Goal: Information Seeking & Learning: Learn about a topic

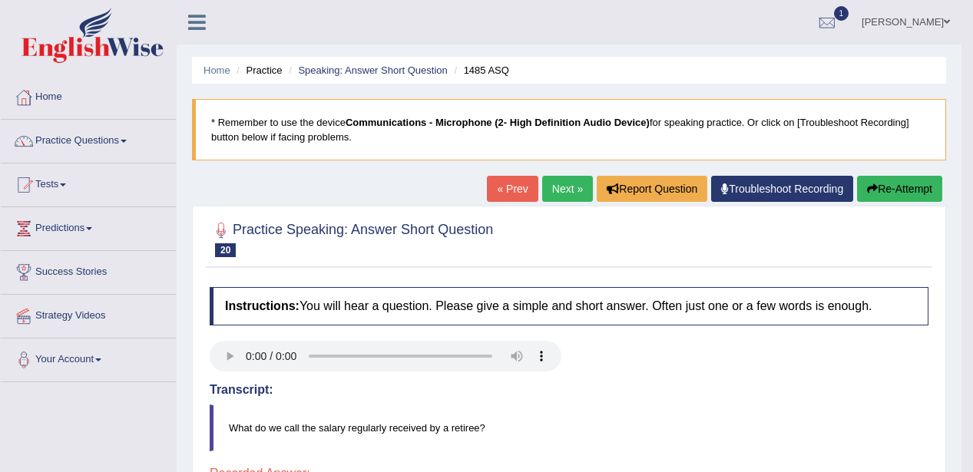
click at [126, 142] on span at bounding box center [124, 141] width 6 height 3
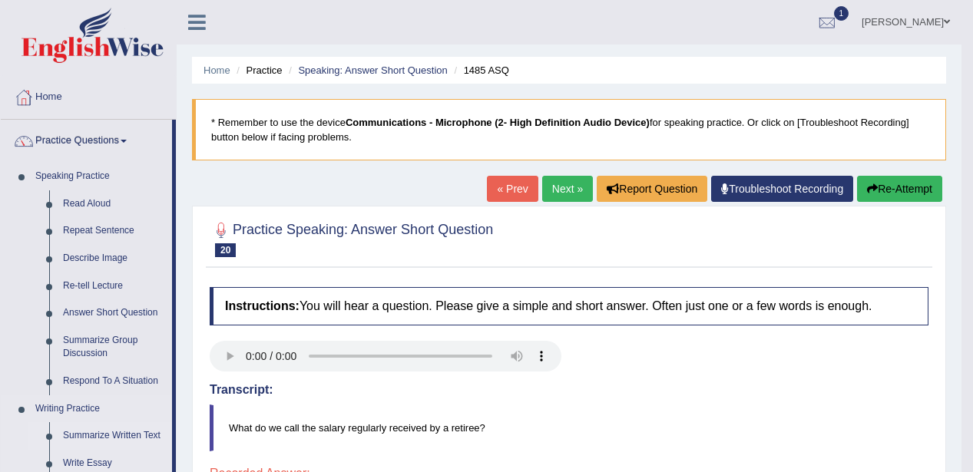
click at [90, 432] on link "Summarize Written Text" at bounding box center [114, 436] width 116 height 28
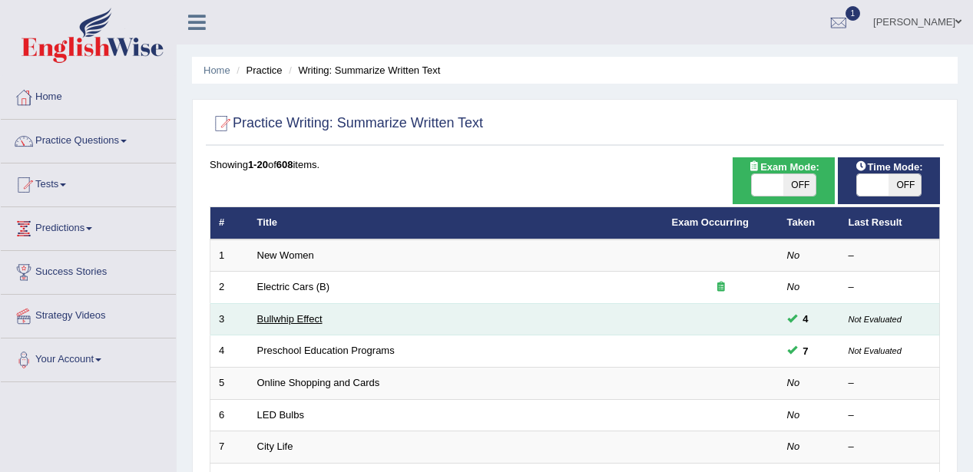
click at [296, 318] on link "Bullwhip Effect" at bounding box center [289, 319] width 65 height 12
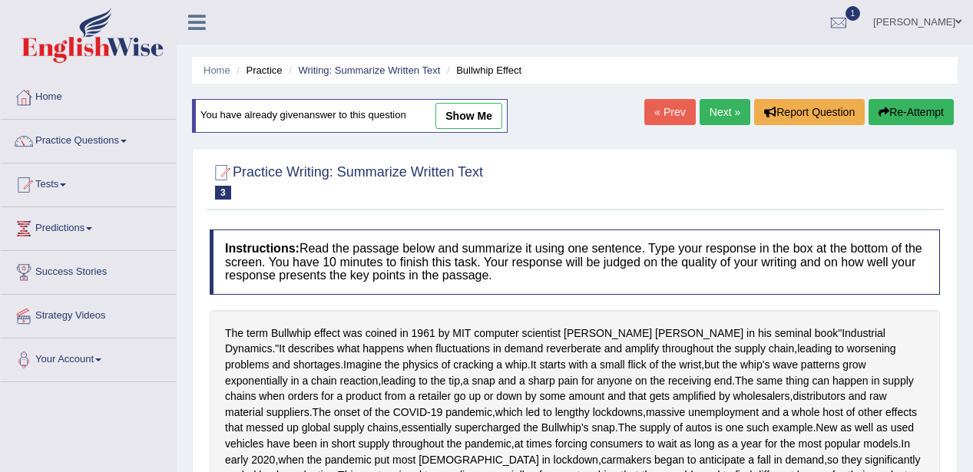
click at [472, 111] on link "show me" at bounding box center [468, 116] width 67 height 26
type textarea "Jay Forrester in his seminal book, the same thing can happen in supply chain wh…"
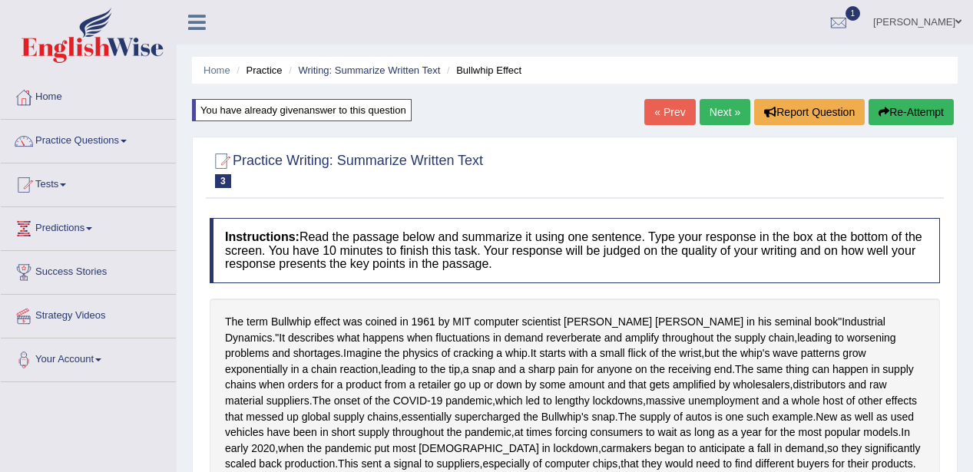
click at [724, 104] on link "Next »" at bounding box center [725, 112] width 51 height 26
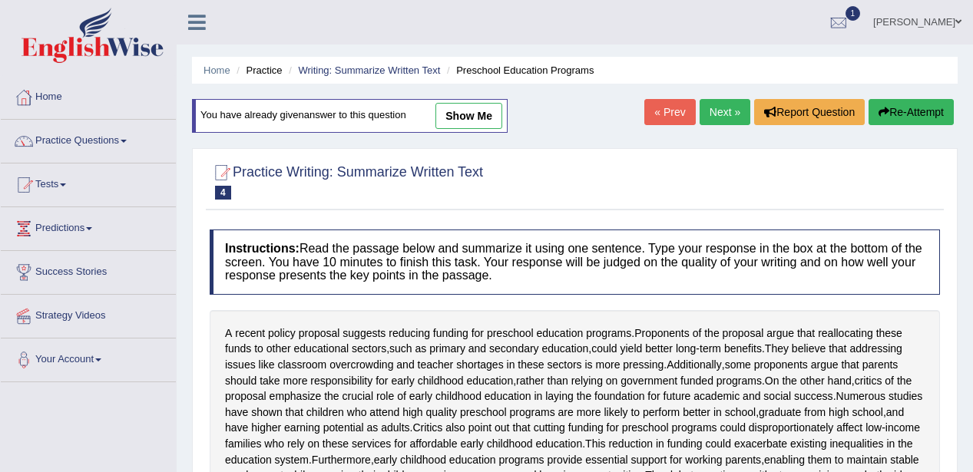
click at [485, 116] on link "show me" at bounding box center [468, 116] width 67 height 26
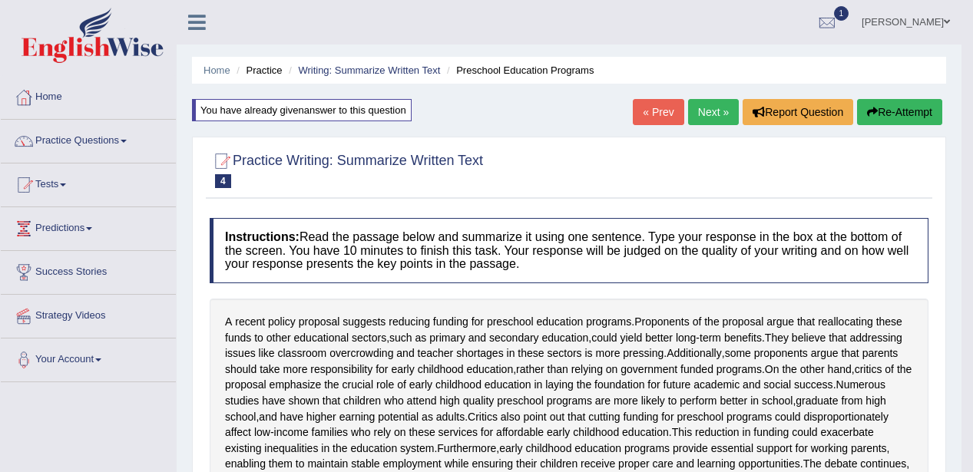
type textarea "Proponents of the proposal argue that reallocating these funds to other educati…"
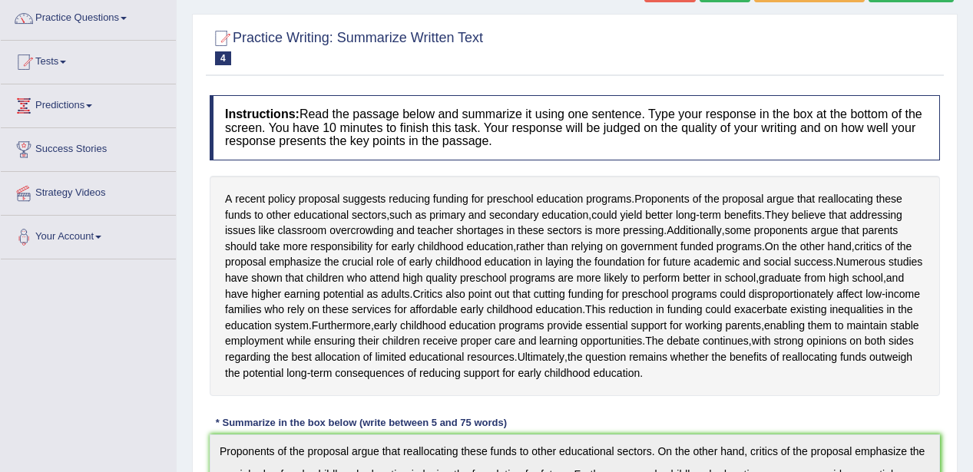
scroll to position [92, 0]
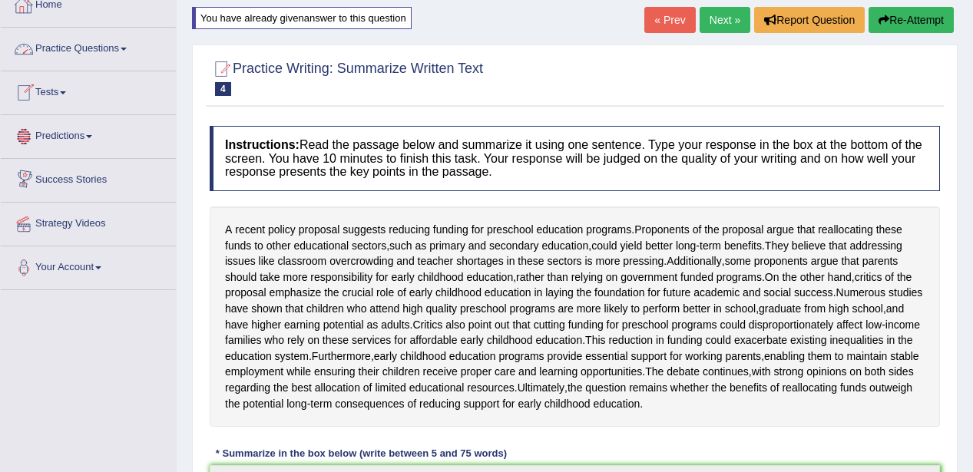
click at [128, 44] on link "Practice Questions" at bounding box center [88, 47] width 175 height 38
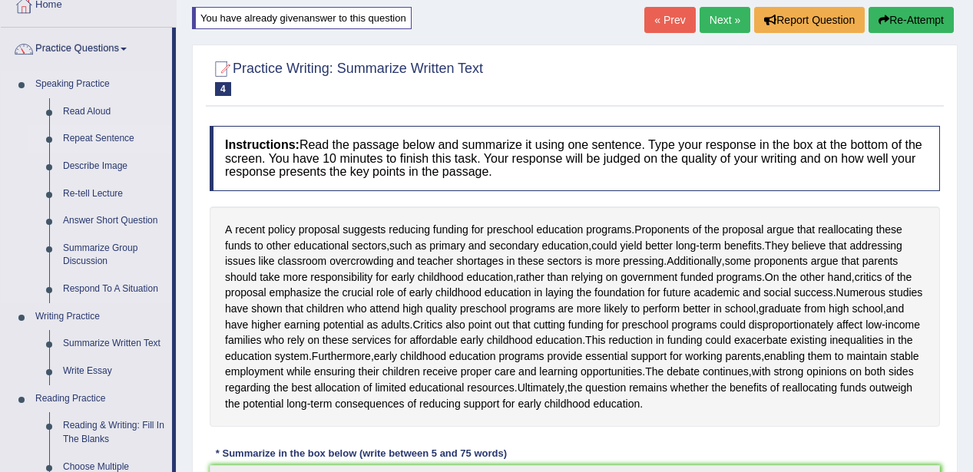
click at [95, 136] on link "Repeat Sentence" at bounding box center [114, 139] width 116 height 28
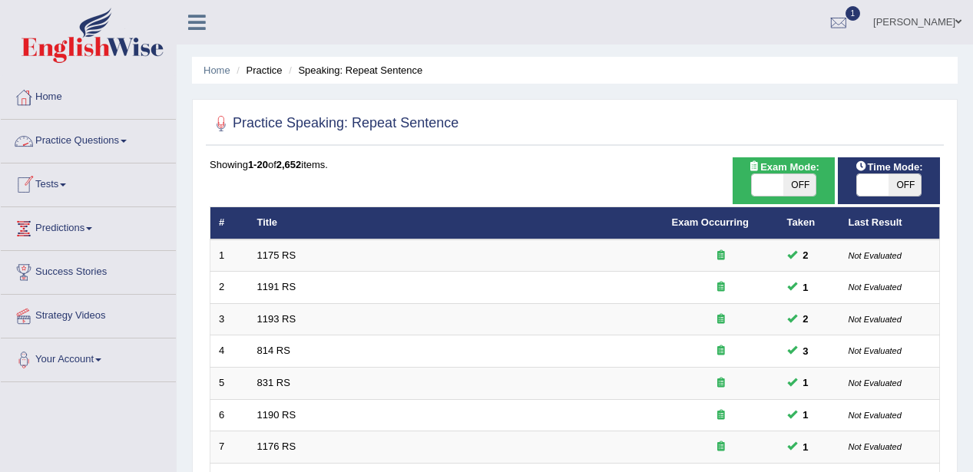
click at [126, 137] on link "Practice Questions" at bounding box center [88, 139] width 175 height 38
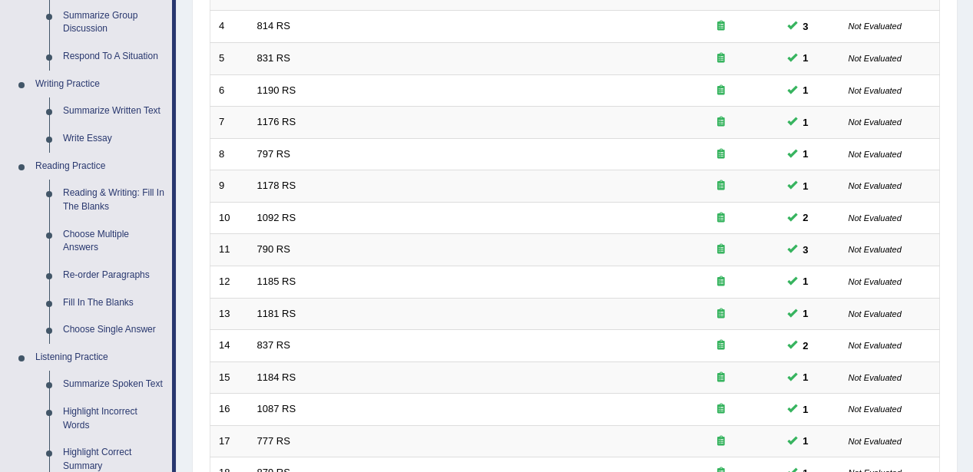
scroll to position [338, 0]
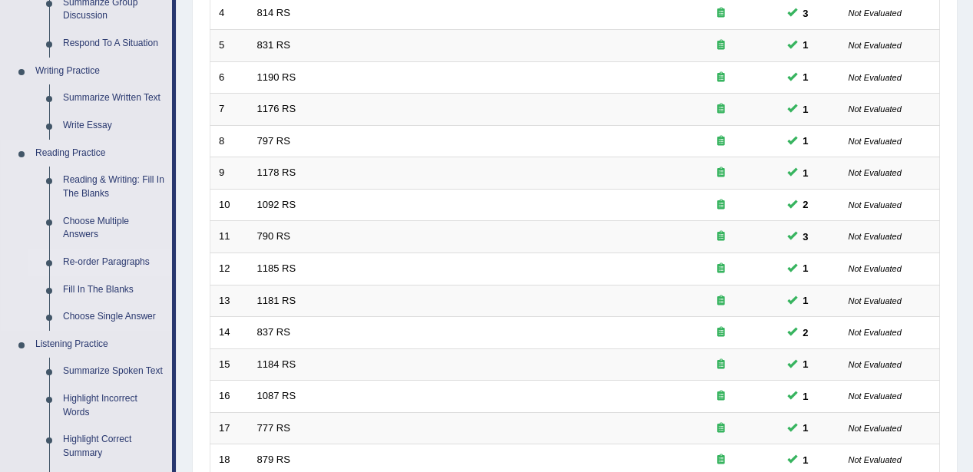
click at [104, 260] on link "Re-order Paragraphs" at bounding box center [114, 263] width 116 height 28
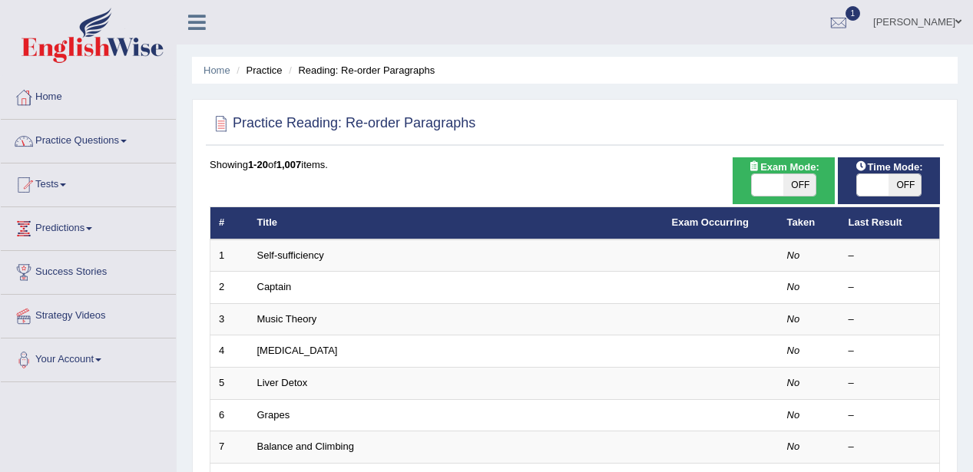
click at [127, 142] on span at bounding box center [124, 141] width 6 height 3
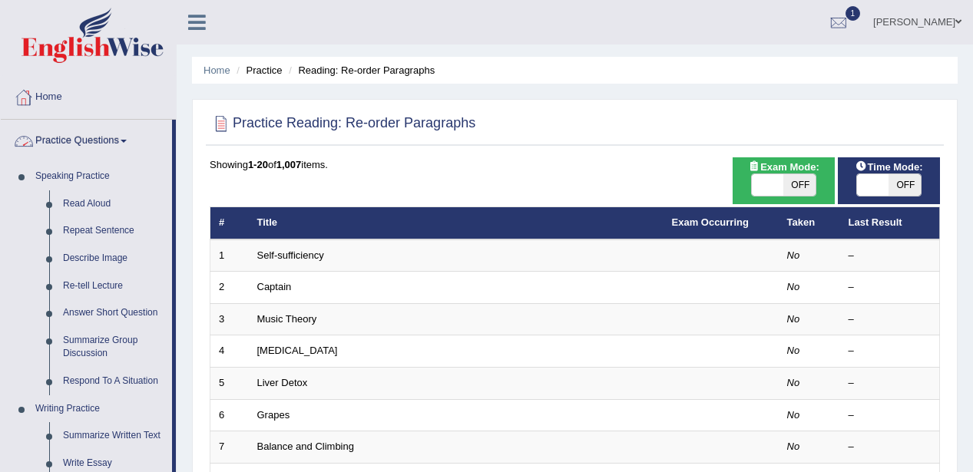
click at [52, 94] on link "Home" at bounding box center [88, 95] width 175 height 38
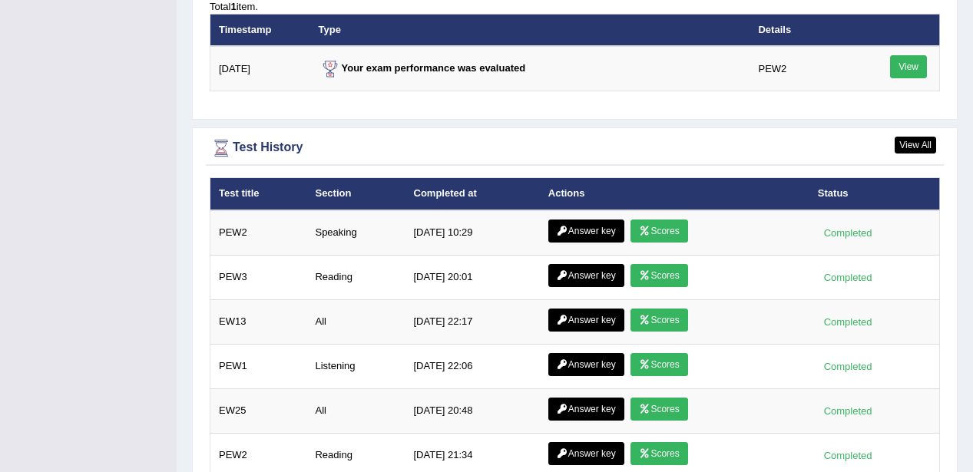
scroll to position [1966, 0]
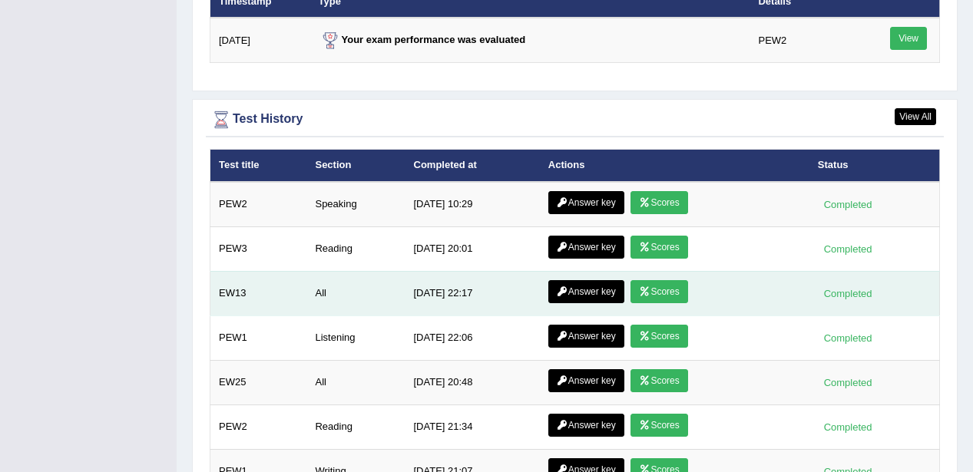
click at [654, 280] on link "Scores" at bounding box center [659, 291] width 57 height 23
